Goal: Share content

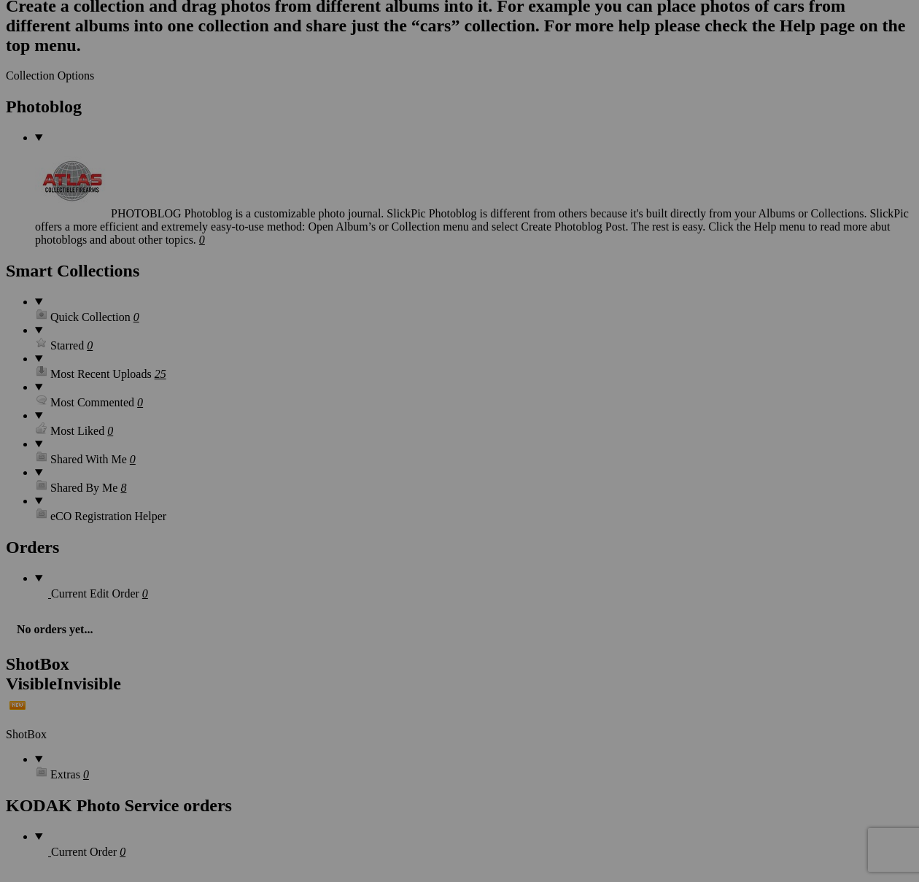
scroll to position [3970, 0]
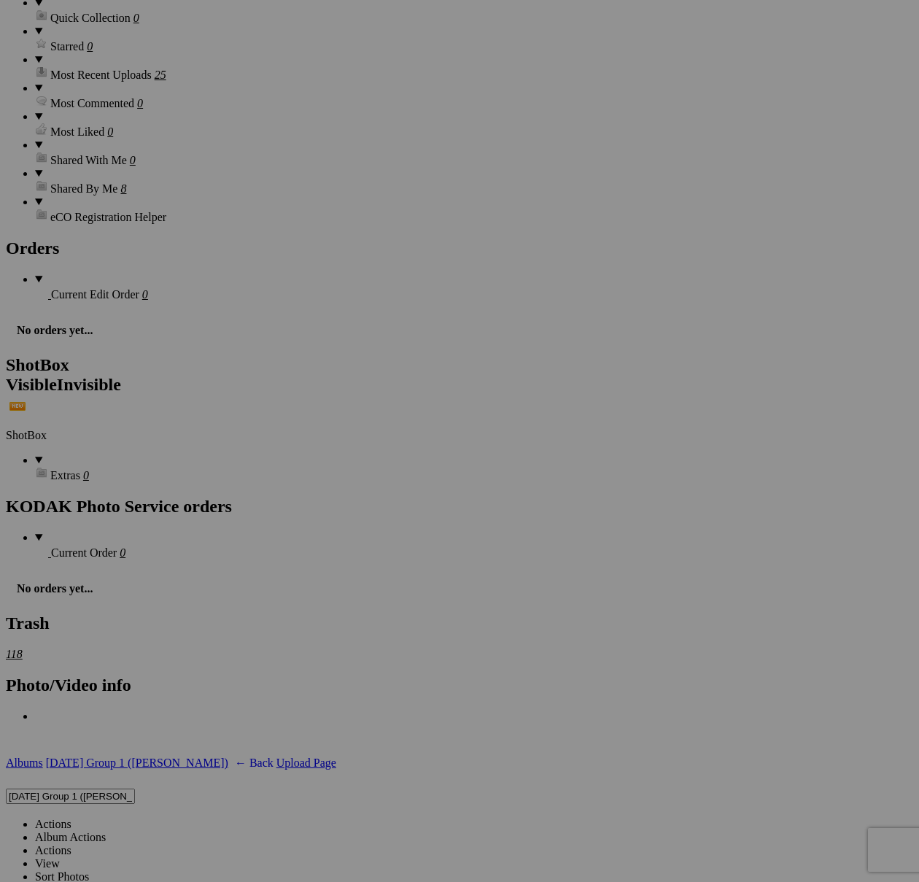
scroll to position [4530, 0]
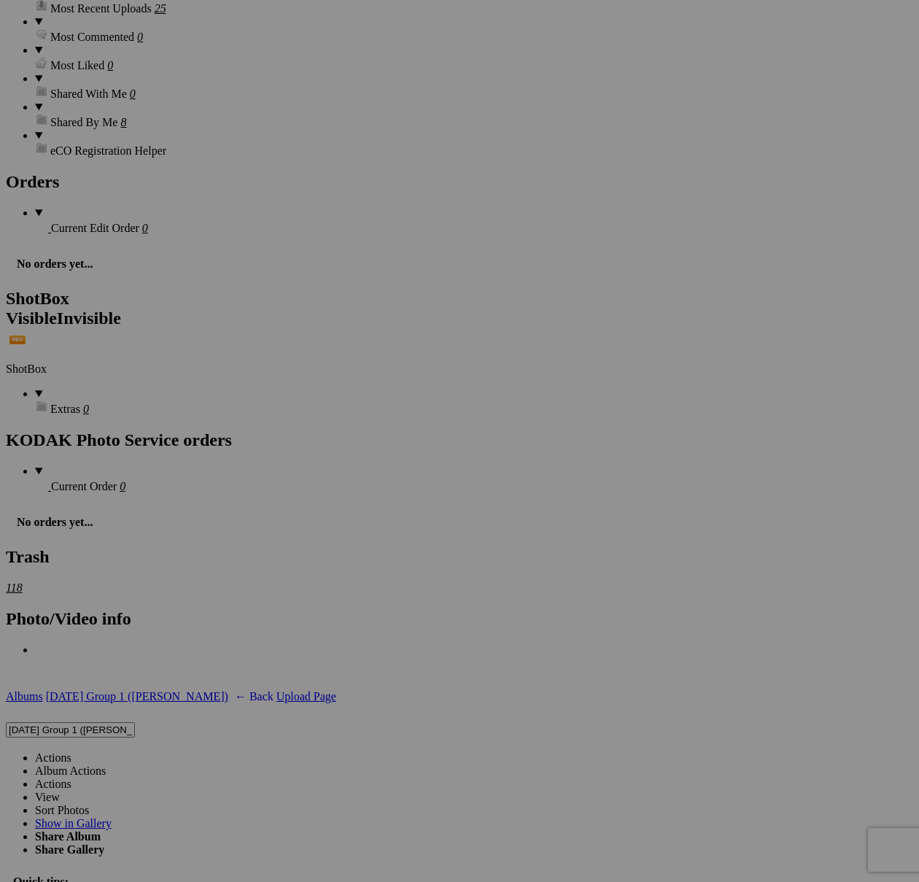
scroll to position [4584, 0]
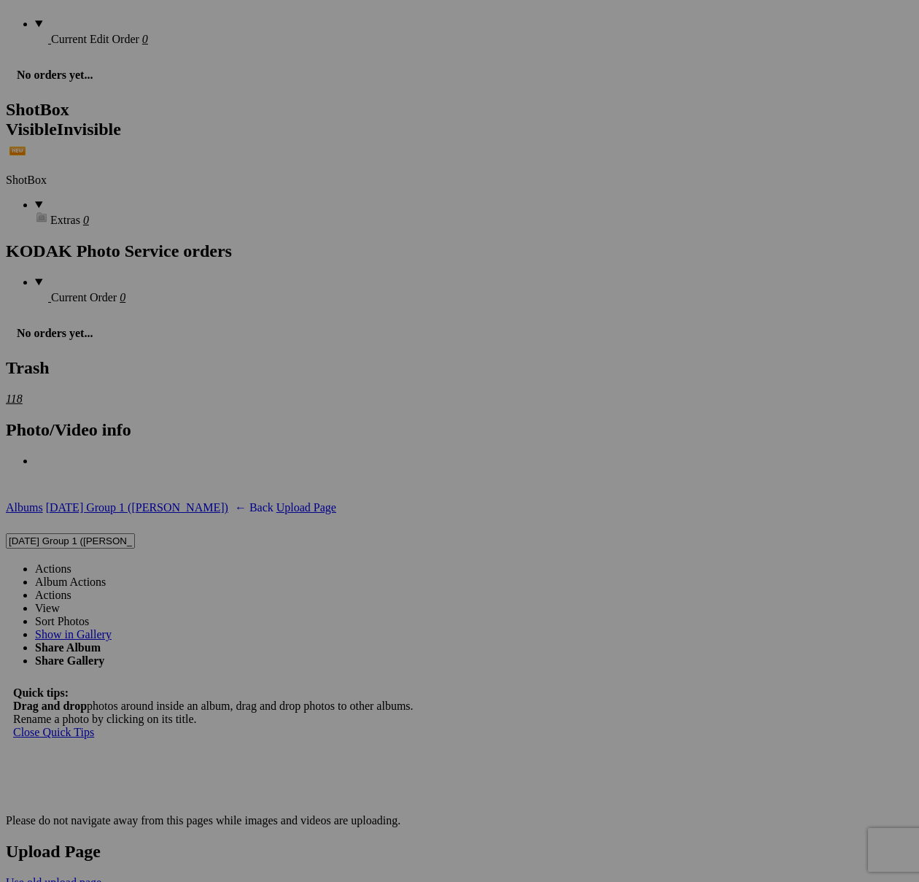
scroll to position [5925, 0]
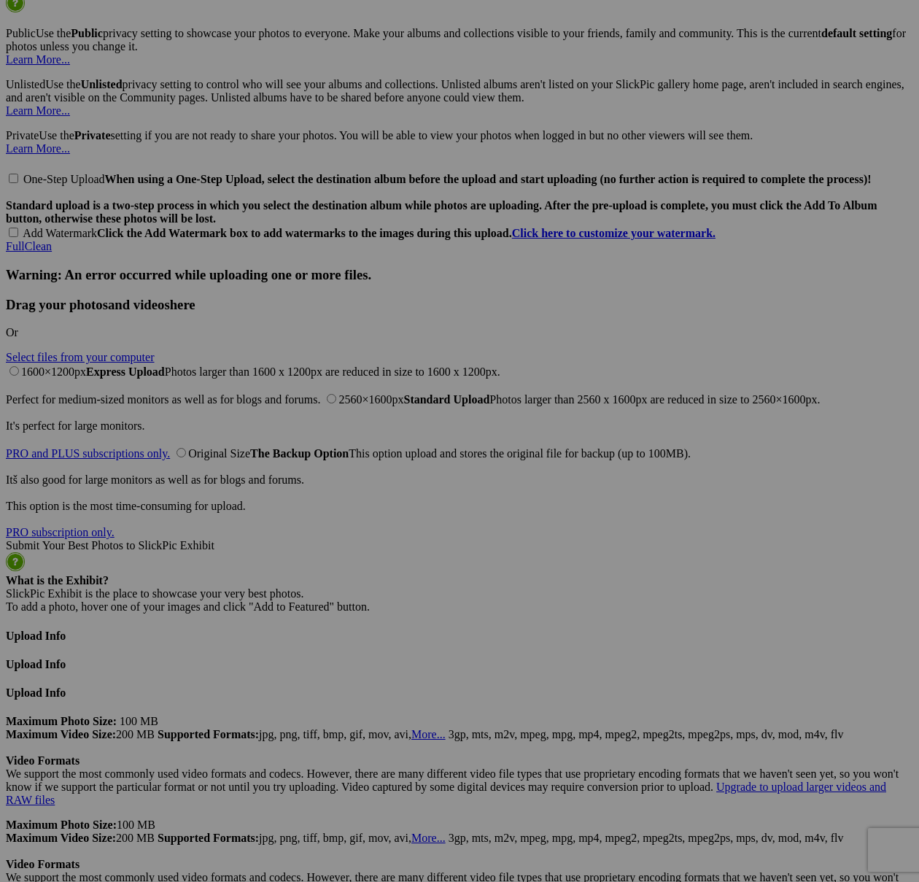
type textarea "<!-- [DOMAIN_NAME] image hosting. HTML Bulk Share code Starts Here --> <div sty…"
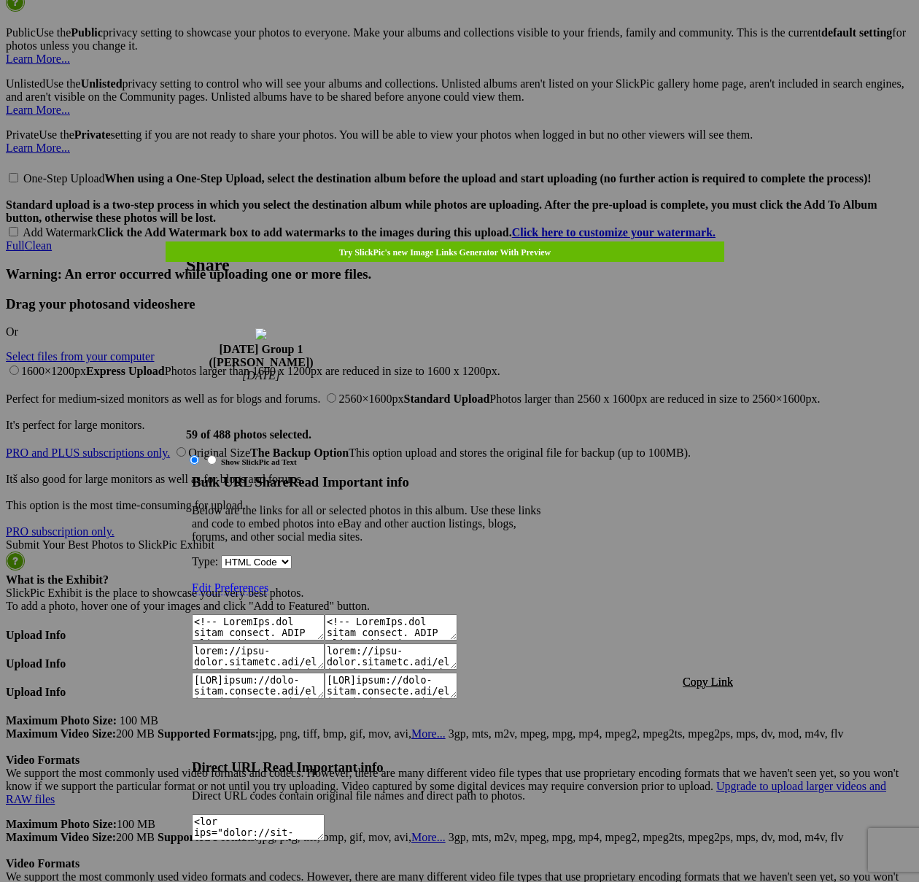
click at [713, 675] on span "Copy Link" at bounding box center [708, 681] width 50 height 12
click at [475, 39] on div at bounding box center [459, 441] width 919 height 882
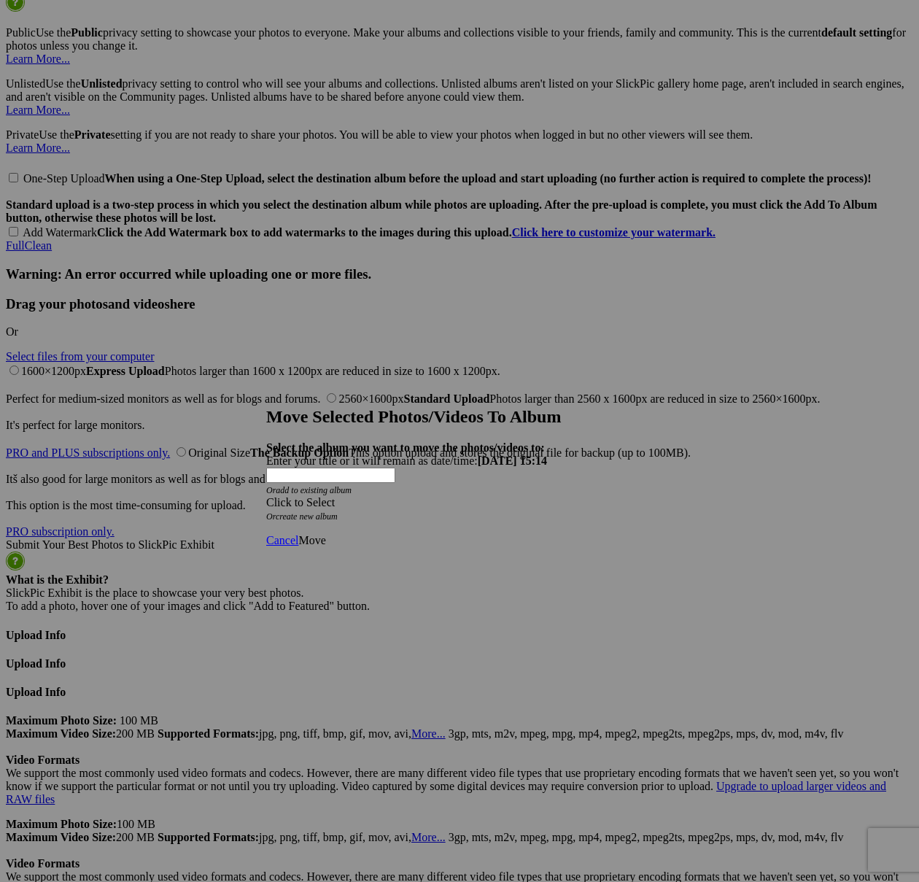
click at [463, 496] on div "Click to Select" at bounding box center [459, 502] width 387 height 13
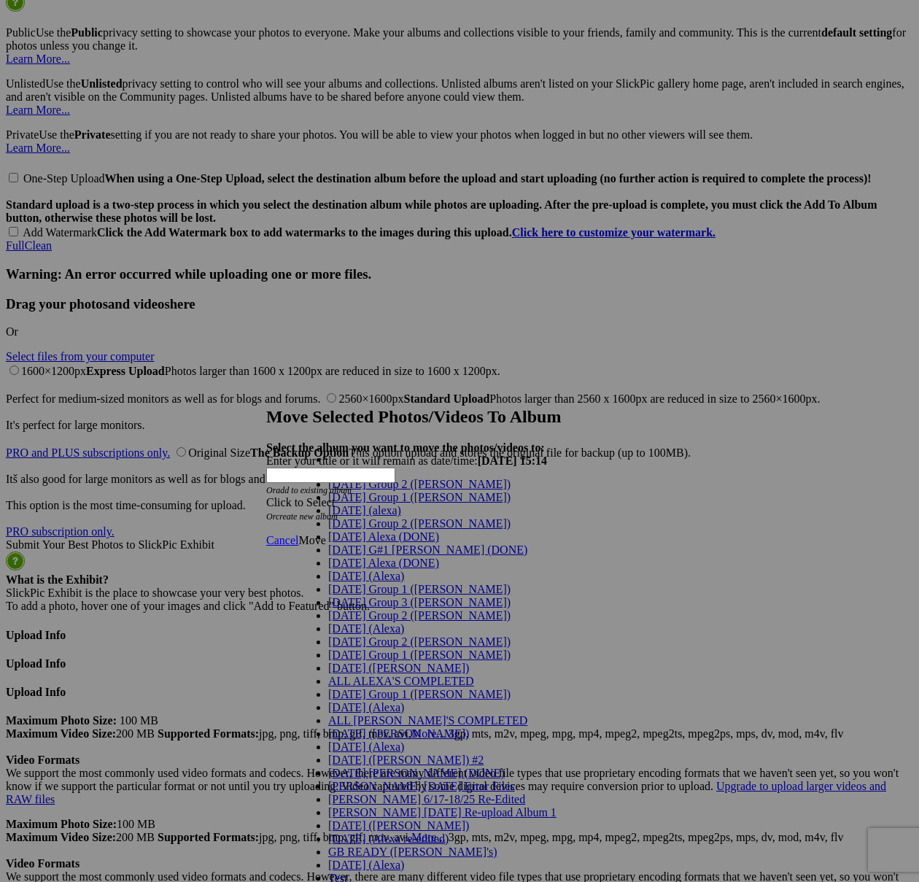
click at [361, 556] on link "[DATE] G#1 [PERSON_NAME] (DONE)" at bounding box center [427, 549] width 199 height 12
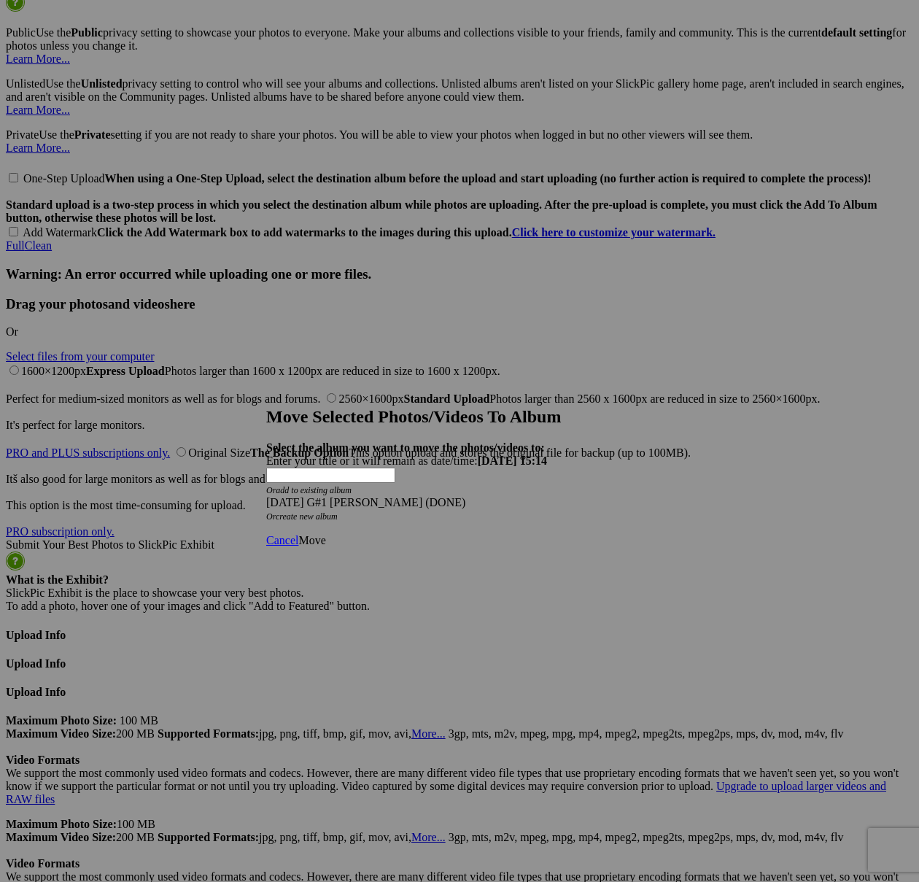
click at [325, 534] on span "Move" at bounding box center [311, 540] width 27 height 12
